Goal: Register for event/course

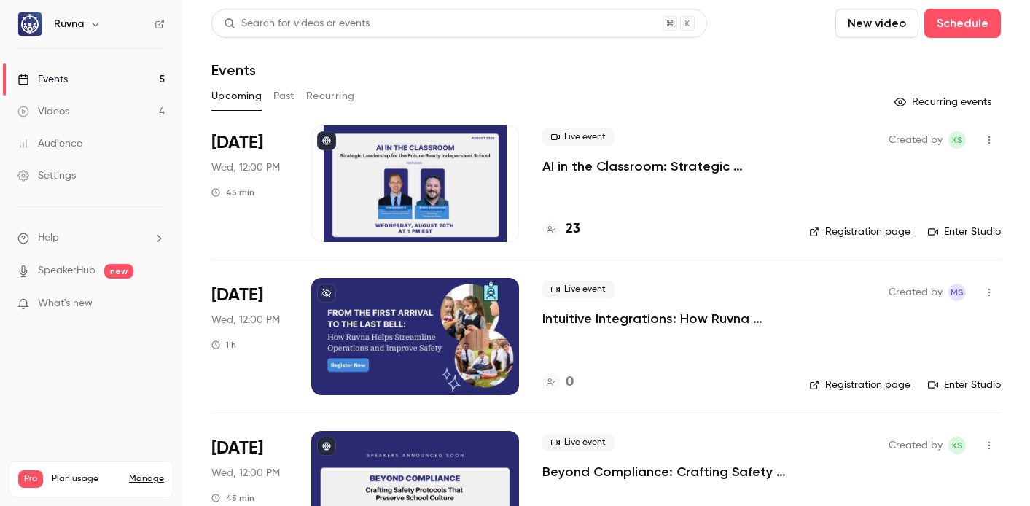
click at [575, 165] on p "AI in the Classroom: Strategic Leadership for the Future-Ready Independent Scho…" at bounding box center [663, 165] width 243 height 17
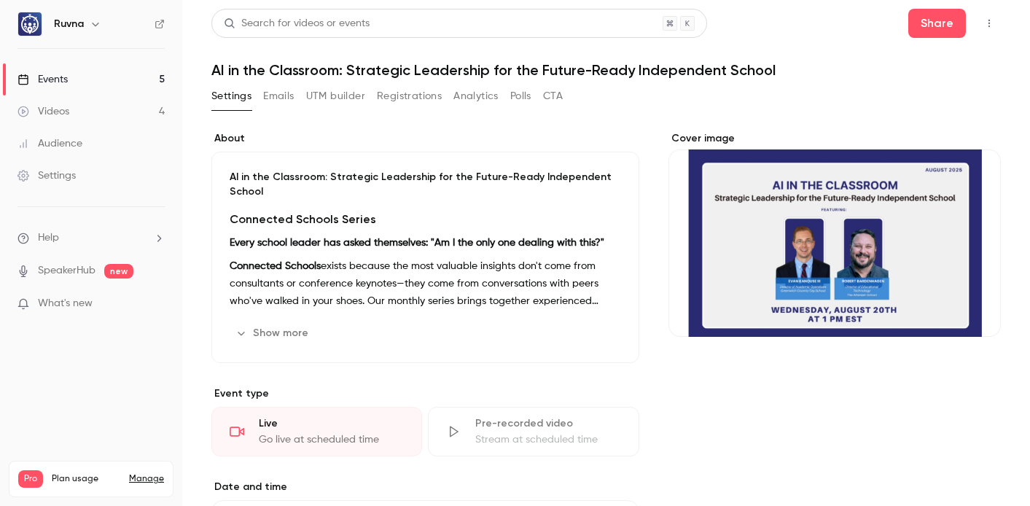
click at [405, 98] on button "Registrations" at bounding box center [409, 96] width 65 height 23
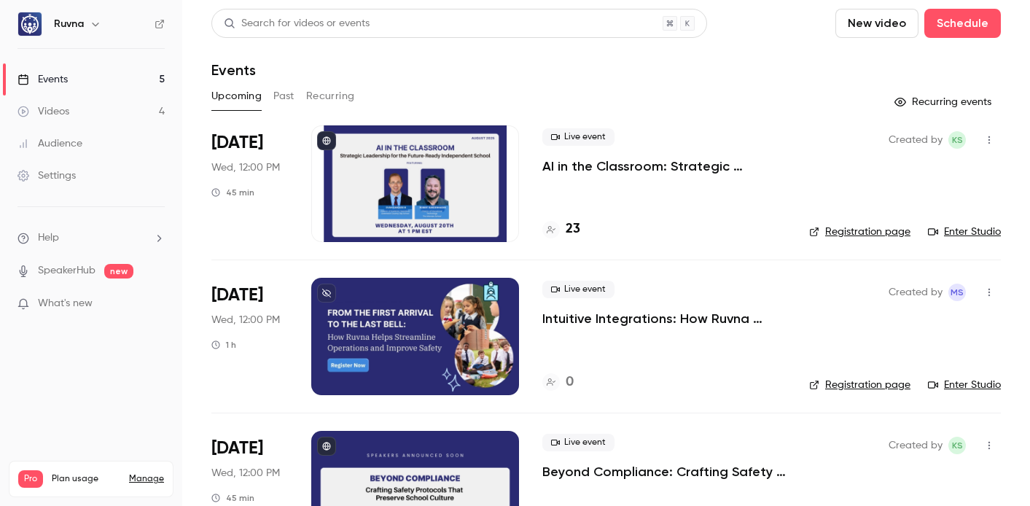
click at [959, 235] on link "Enter Studio" at bounding box center [964, 232] width 73 height 15
click at [955, 230] on link "Enter Studio" at bounding box center [964, 232] width 73 height 15
